Goal: Information Seeking & Learning: Learn about a topic

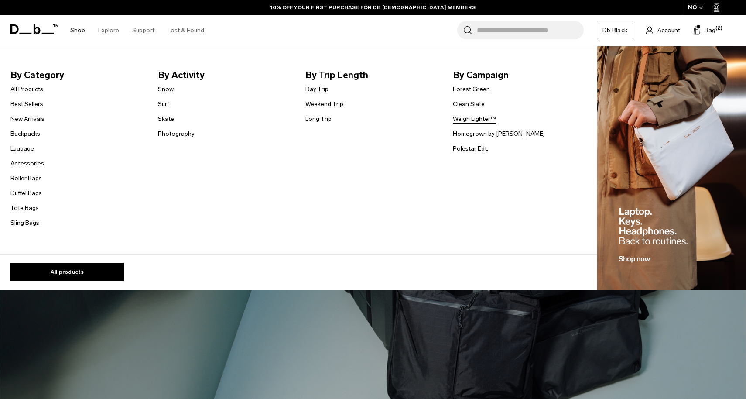
click at [480, 119] on link "Weigh Lighter™" at bounding box center [474, 118] width 43 height 9
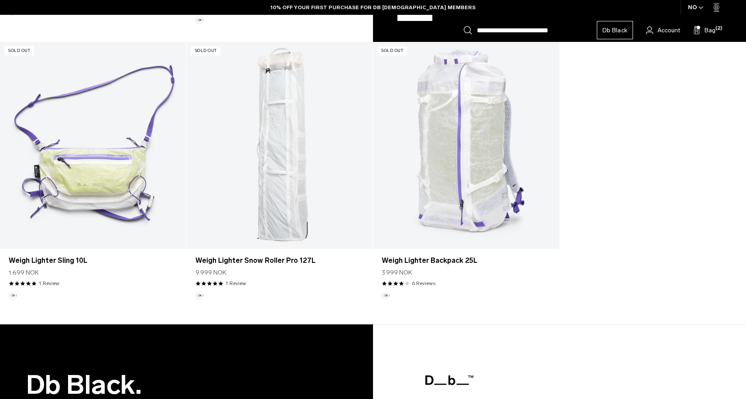
scroll to position [512, 0]
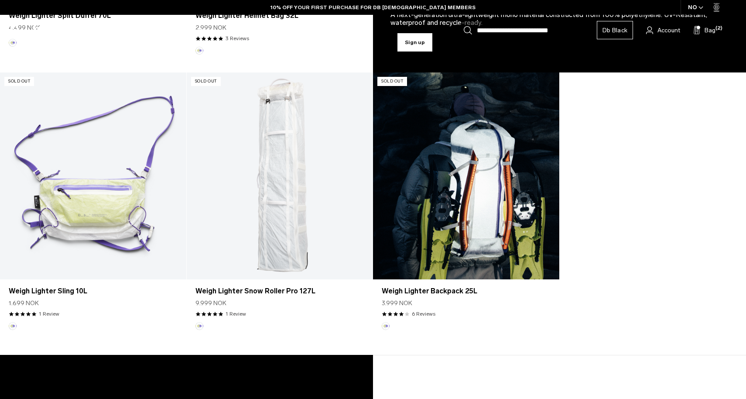
click at [479, 190] on link "Weigh Lighter Backpack 25L" at bounding box center [466, 175] width 186 height 207
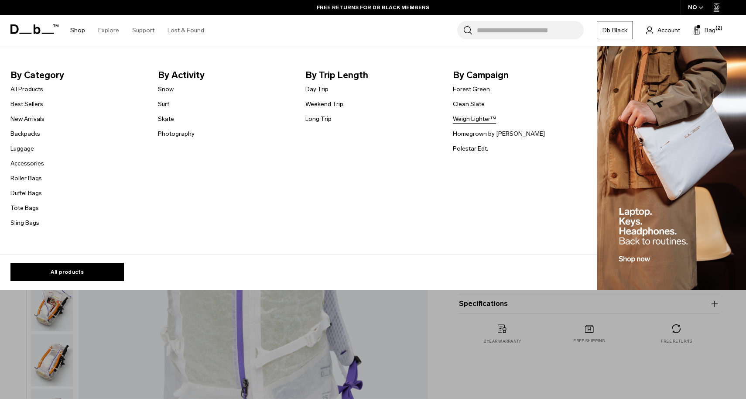
click at [483, 118] on link "Weigh Lighter™" at bounding box center [474, 118] width 43 height 9
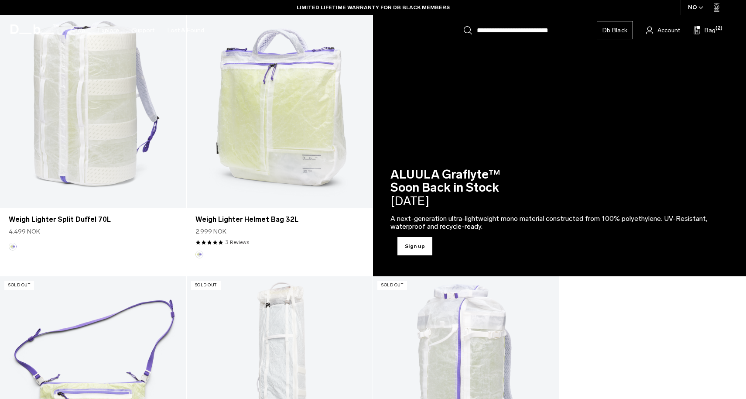
scroll to position [495, 0]
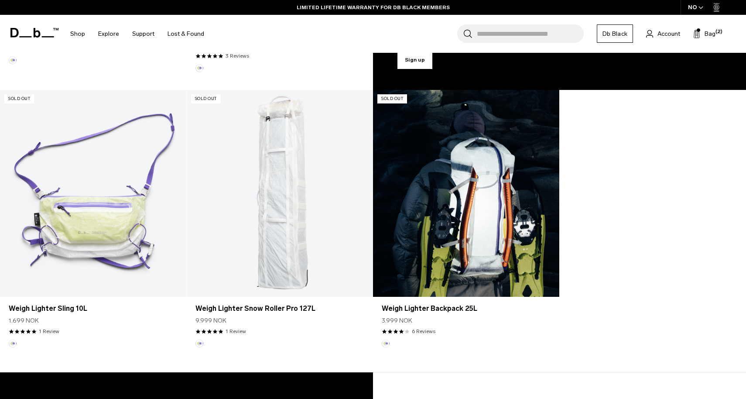
click at [444, 165] on link "Weigh Lighter Backpack 25L" at bounding box center [466, 193] width 186 height 207
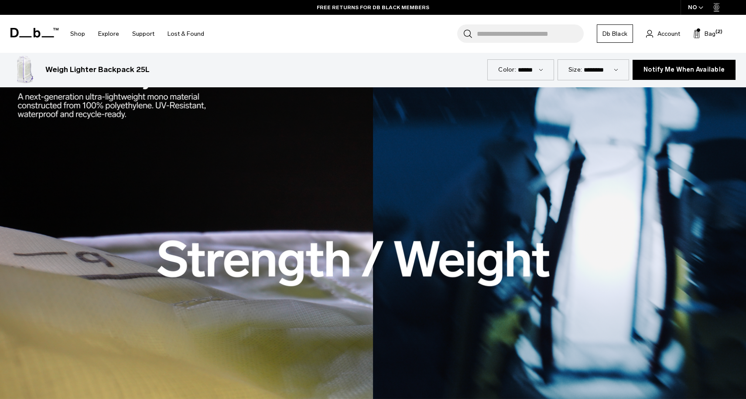
scroll to position [1140, 0]
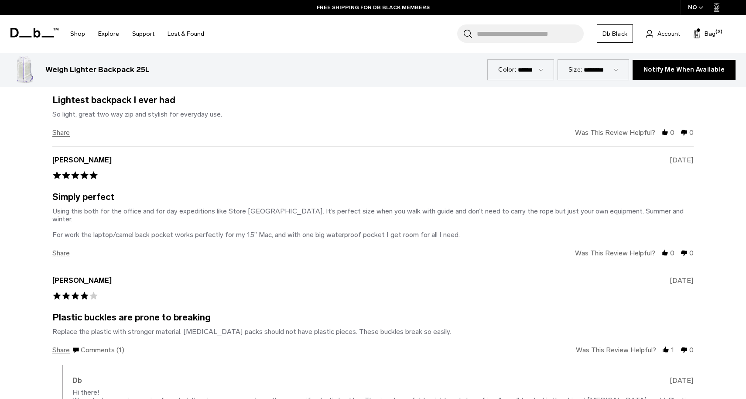
scroll to position [1899, 0]
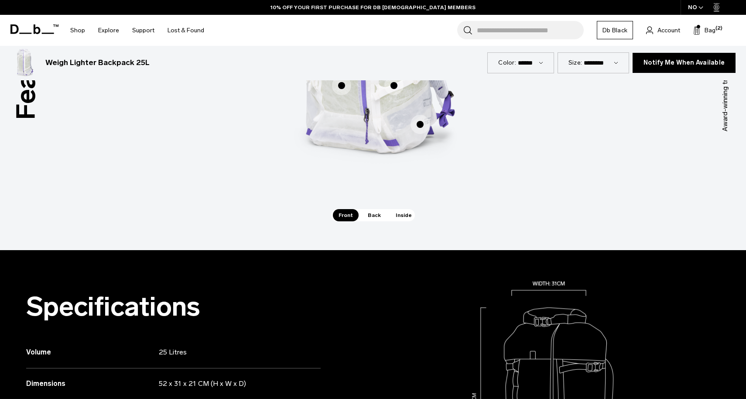
scroll to position [315, 0]
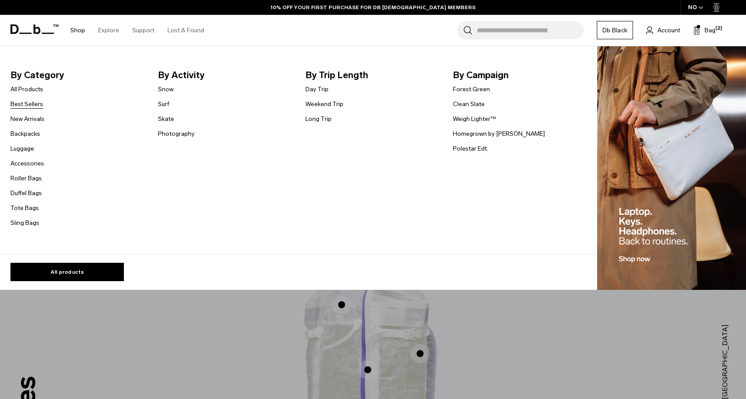
click at [24, 107] on link "Best Sellers" at bounding box center [26, 103] width 33 height 9
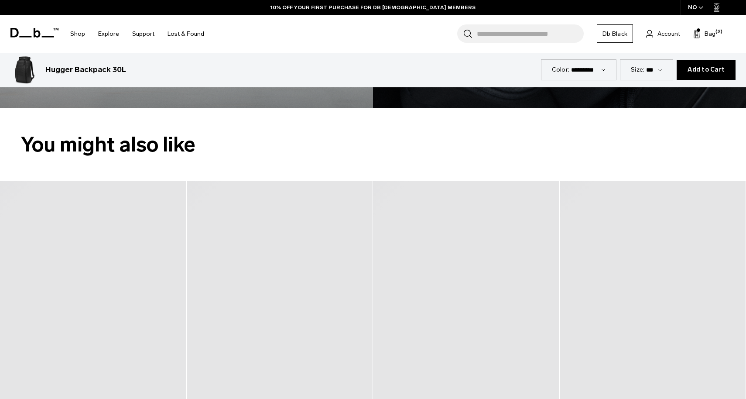
scroll to position [1520, 0]
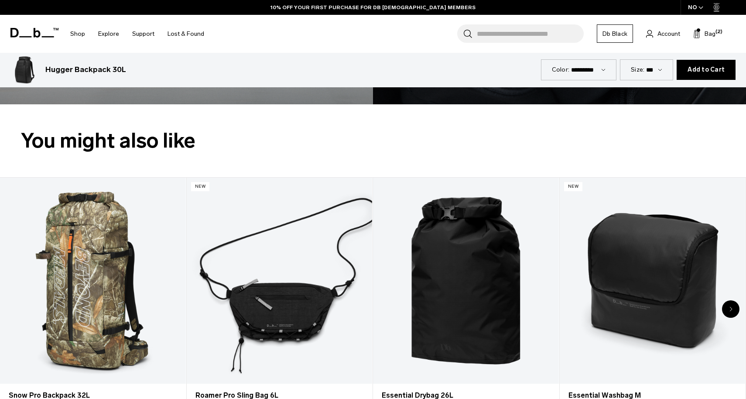
click at [152, 152] on h2 "You might also like" at bounding box center [373, 140] width 704 height 31
copy div "You might also like"
